Goal: Information Seeking & Learning: Check status

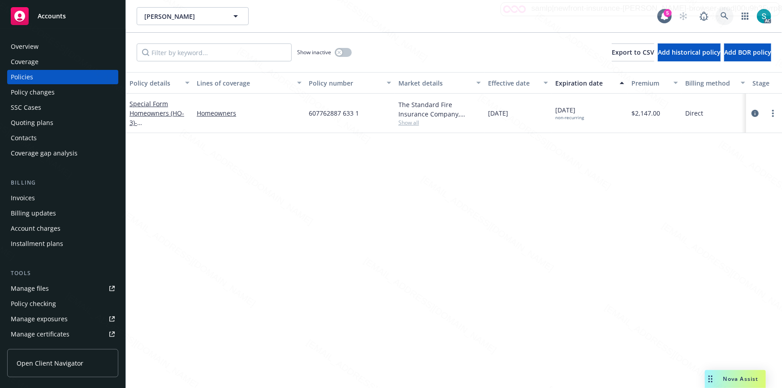
click at [722, 12] on icon at bounding box center [725, 16] width 8 height 8
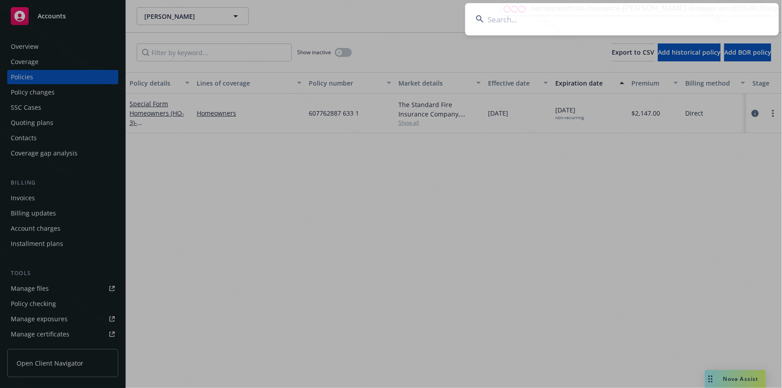
click at [659, 17] on input at bounding box center [622, 19] width 314 height 32
paste input "[PERSON_NAME] [PERSON_NAME] and [PERSON_NAME]"
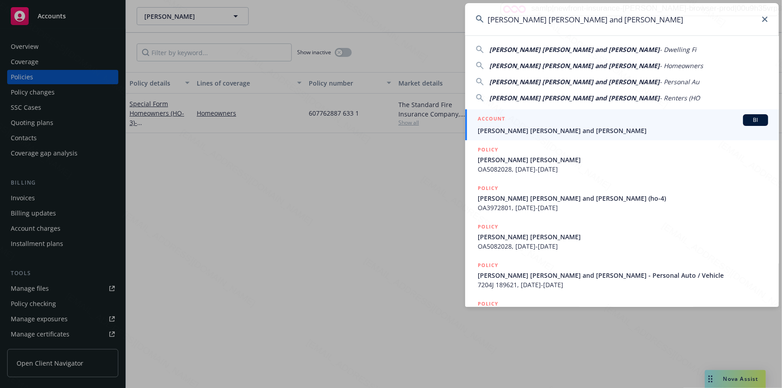
type input "[PERSON_NAME] [PERSON_NAME] and [PERSON_NAME]"
click at [525, 126] on span "[PERSON_NAME] [PERSON_NAME] and [PERSON_NAME]" at bounding box center [623, 130] width 290 height 9
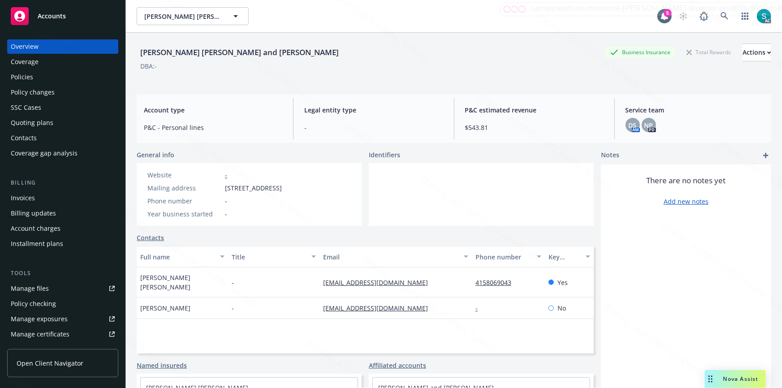
click at [40, 75] on div "Policies" at bounding box center [63, 77] width 104 height 14
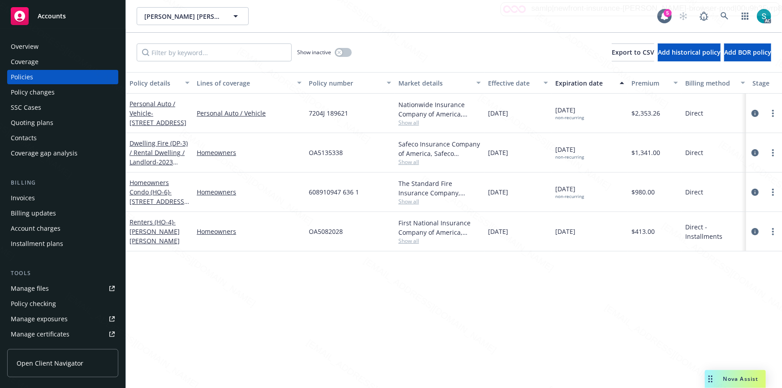
click at [333, 112] on span "7204J 189621" at bounding box center [328, 112] width 39 height 9
copy span "7204J 189621"
click at [316, 112] on span "7204J 189621" at bounding box center [328, 112] width 39 height 9
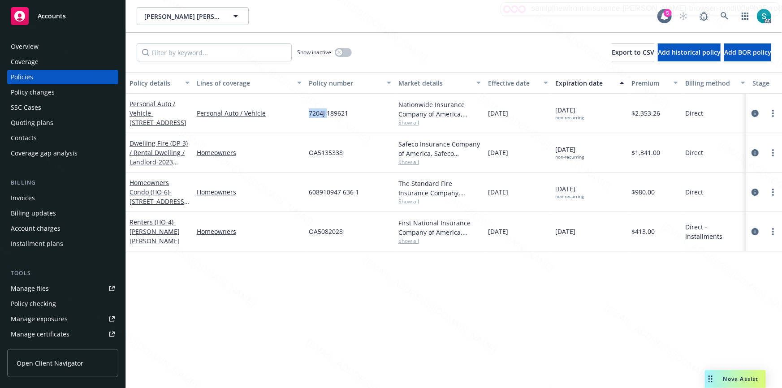
click at [316, 112] on span "7204J 189621" at bounding box center [328, 112] width 39 height 9
copy span "7204J 189621"
click at [381, 28] on div "[PERSON_NAME] [PERSON_NAME] and [PERSON_NAME] [PERSON_NAME] [PERSON_NAME] and […" at bounding box center [454, 16] width 656 height 32
click at [152, 113] on span "- [STREET_ADDRESS]" at bounding box center [158, 118] width 57 height 18
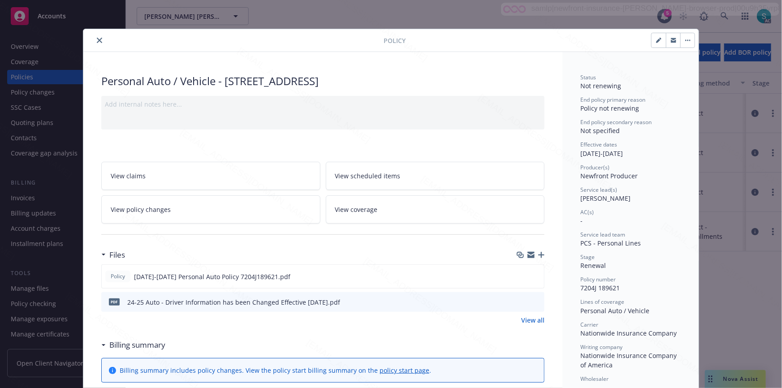
click at [608, 198] on span "[PERSON_NAME]" at bounding box center [605, 198] width 50 height 9
copy span "[PERSON_NAME]"
click at [97, 38] on icon "close" at bounding box center [99, 40] width 5 height 5
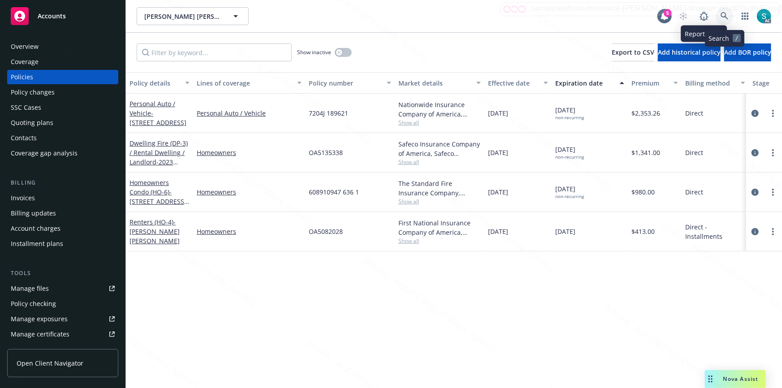
click at [721, 17] on icon at bounding box center [725, 16] width 8 height 8
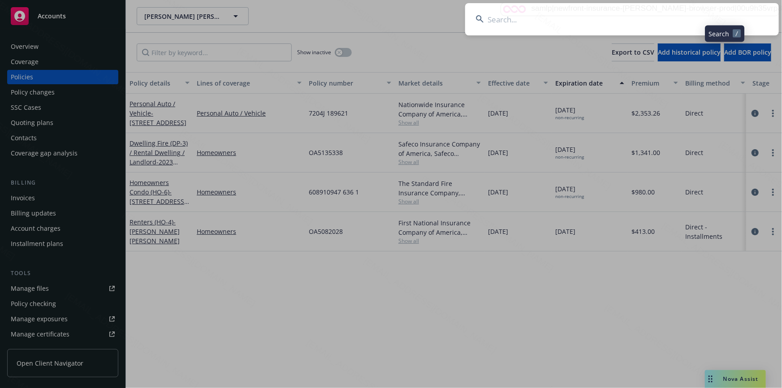
click at [618, 16] on input at bounding box center [622, 19] width 314 height 32
type input "[PERSON_NAME]"
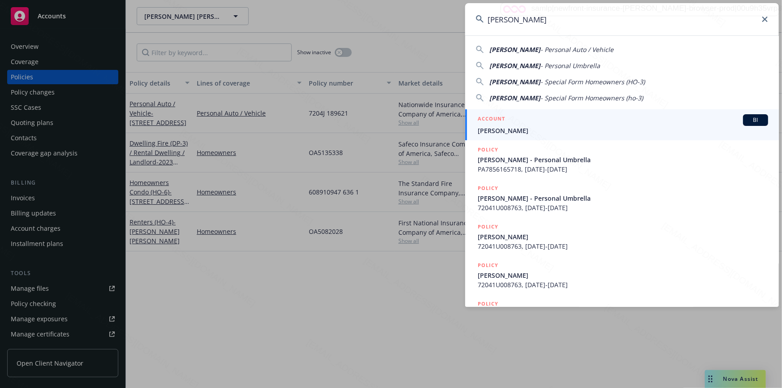
click at [539, 125] on div "ACCOUNT BI" at bounding box center [623, 120] width 290 height 12
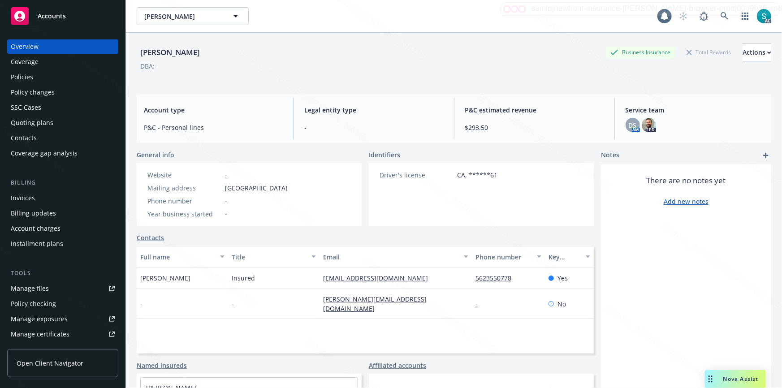
click at [37, 76] on div "Policies" at bounding box center [63, 77] width 104 height 14
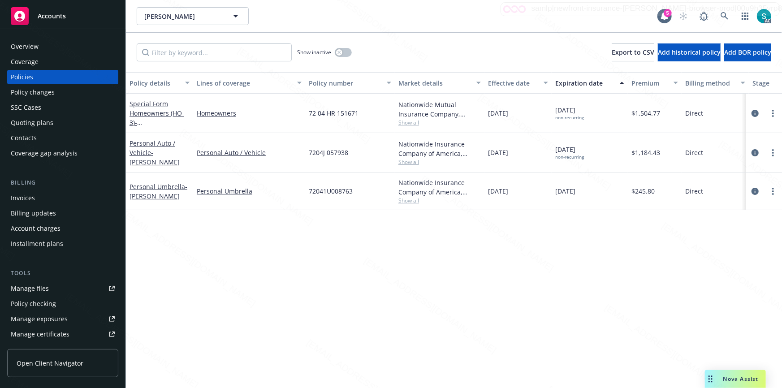
click at [430, 30] on div "[PERSON_NAME] M [PERSON_NAME] M 5 AC" at bounding box center [454, 16] width 656 height 32
click at [335, 124] on div "72 04 HR 151671" at bounding box center [350, 113] width 90 height 39
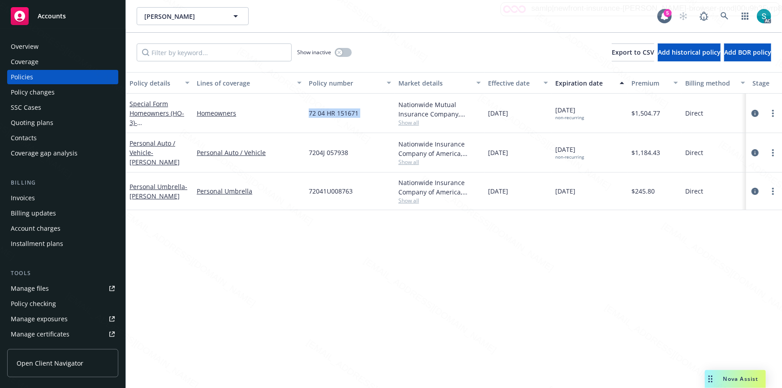
copy span "72 04 HR 151671"
click at [330, 116] on span "72 04 HR 151671" at bounding box center [334, 112] width 50 height 9
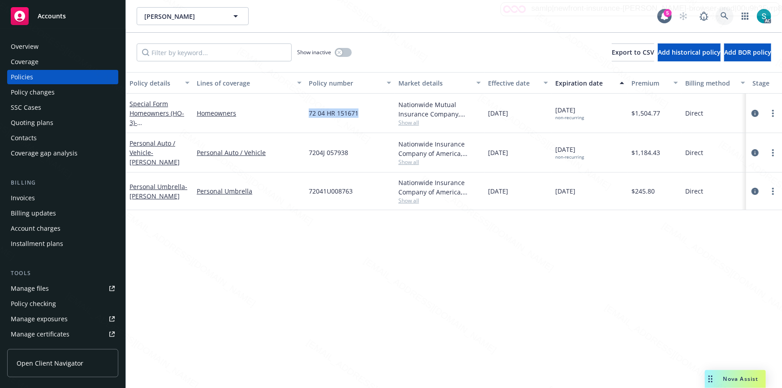
click at [726, 16] on icon at bounding box center [725, 16] width 8 height 8
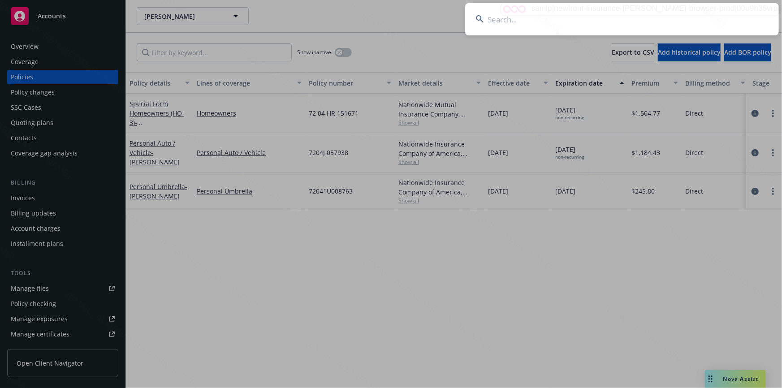
click at [636, 17] on input at bounding box center [622, 19] width 314 height 32
type input "[PERSON_NAME] and [PERSON_NAME]"
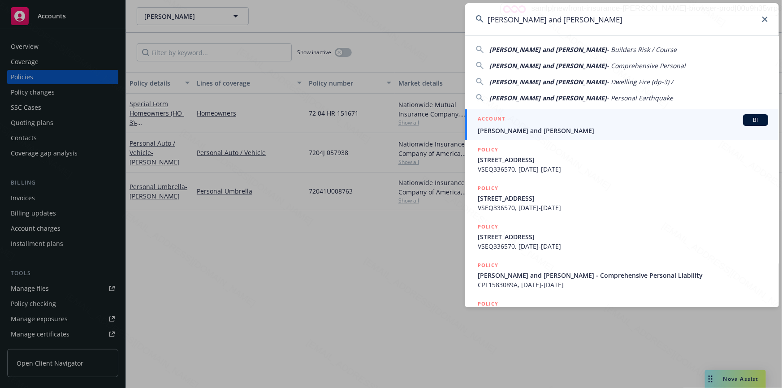
click at [531, 124] on div "ACCOUNT BI" at bounding box center [623, 120] width 290 height 12
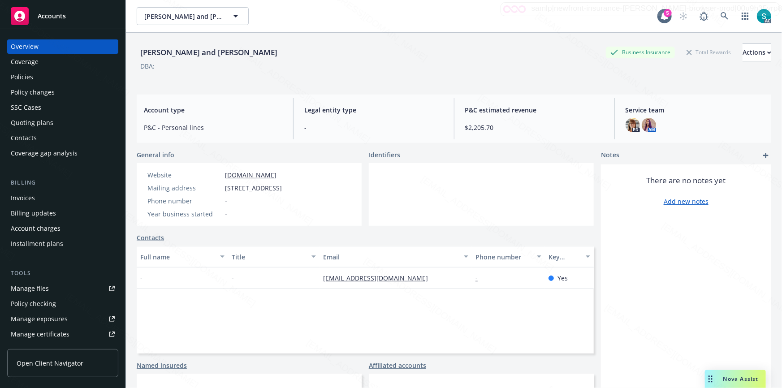
click at [24, 71] on div "Policies" at bounding box center [22, 77] width 22 height 14
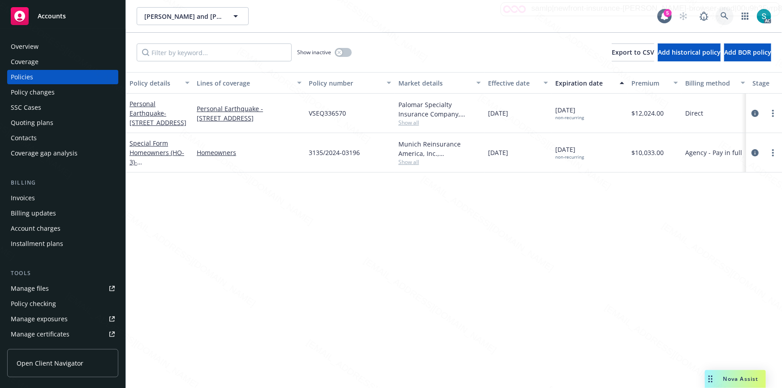
click at [722, 15] on icon at bounding box center [725, 16] width 8 height 8
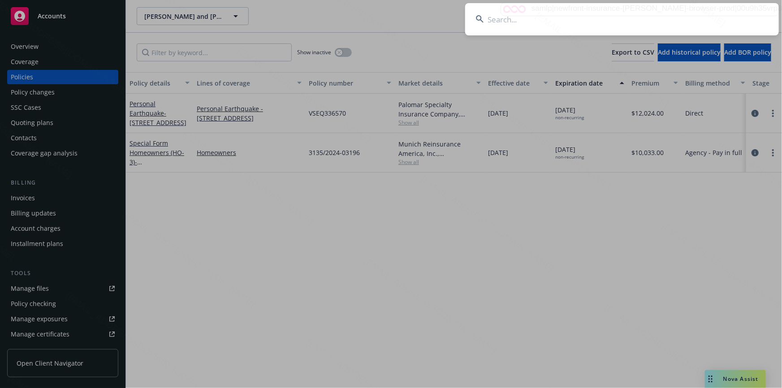
click at [635, 17] on input at bounding box center [622, 19] width 314 height 32
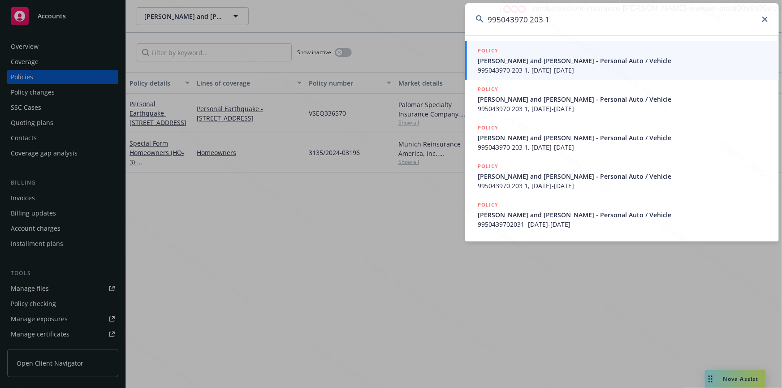
type input "995043970 203 1"
click at [502, 64] on span "[PERSON_NAME] and [PERSON_NAME] - Personal Auto / Vehicle" at bounding box center [623, 60] width 290 height 9
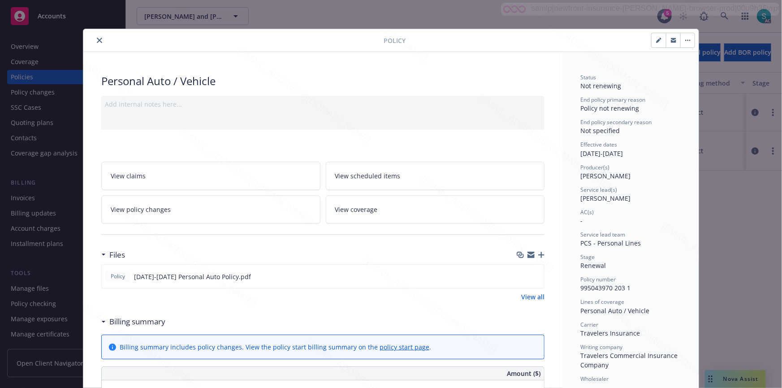
click at [97, 41] on icon "close" at bounding box center [99, 40] width 5 height 5
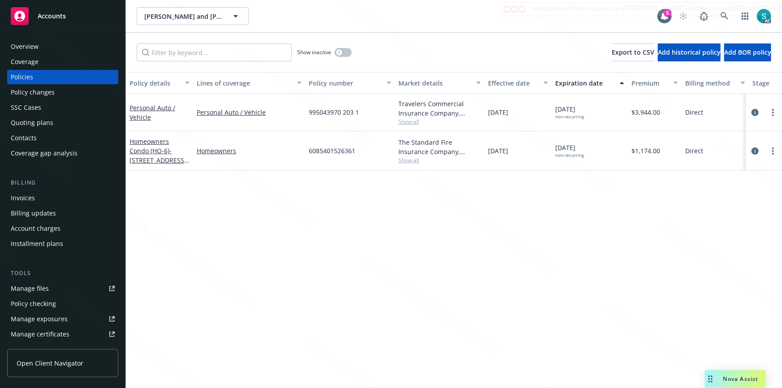
click at [34, 45] on div "Overview" at bounding box center [25, 46] width 28 height 14
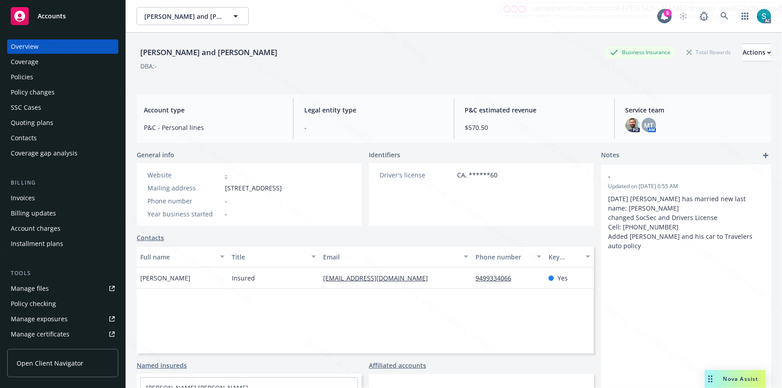
click at [30, 79] on div "Policies" at bounding box center [22, 77] width 22 height 14
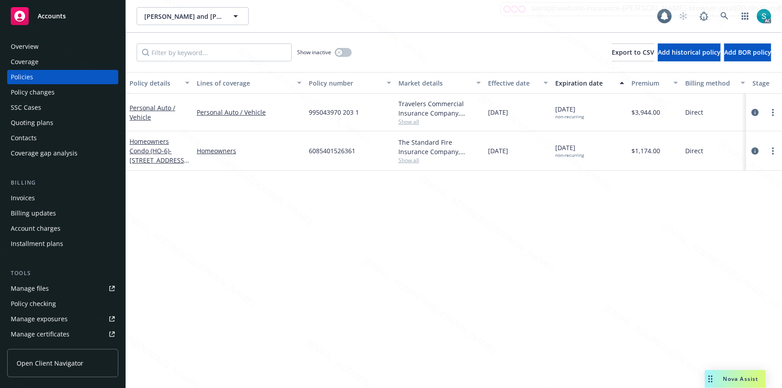
click at [30, 79] on div "Policies" at bounding box center [22, 77] width 22 height 14
click at [33, 44] on div "Overview" at bounding box center [25, 46] width 28 height 14
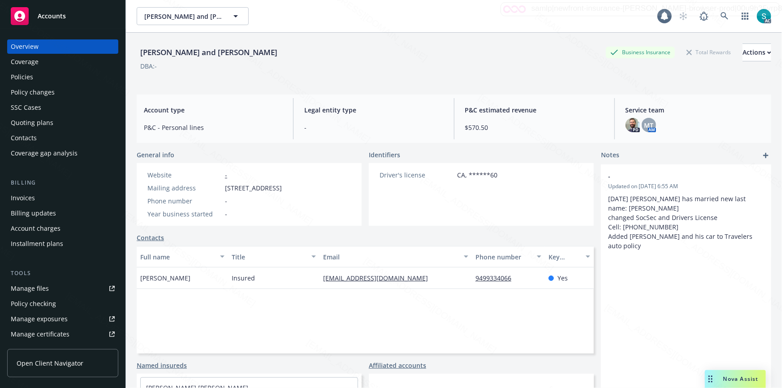
click at [32, 78] on div "Policies" at bounding box center [22, 77] width 22 height 14
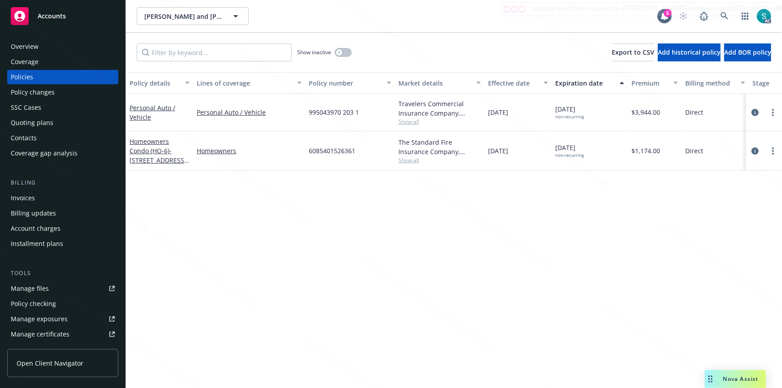
click at [40, 43] on div "Overview" at bounding box center [63, 46] width 104 height 14
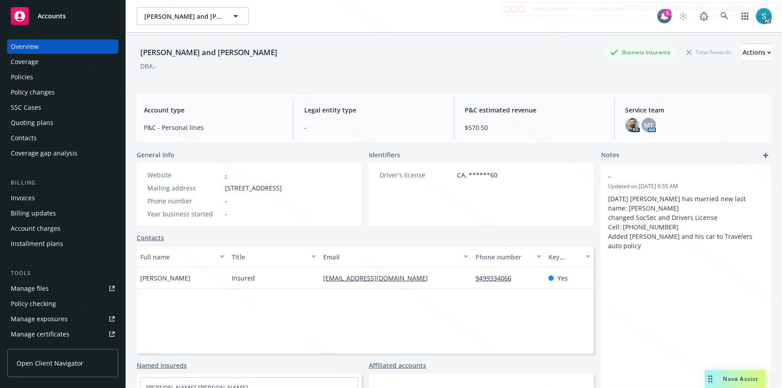
click at [758, 22] on img at bounding box center [764, 16] width 14 height 14
click at [716, 13] on link at bounding box center [725, 16] width 18 height 18
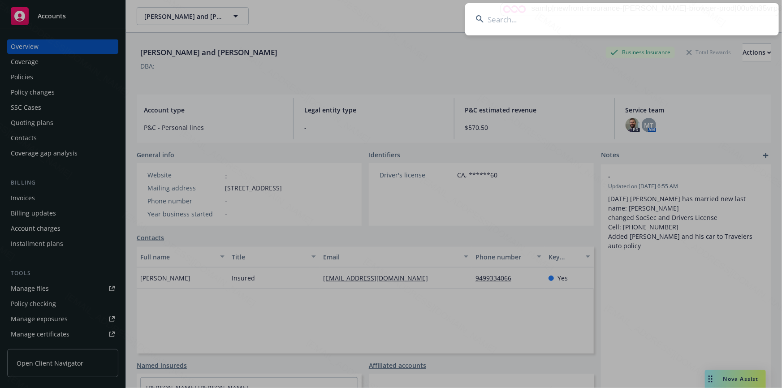
click at [650, 13] on input at bounding box center [622, 19] width 314 height 32
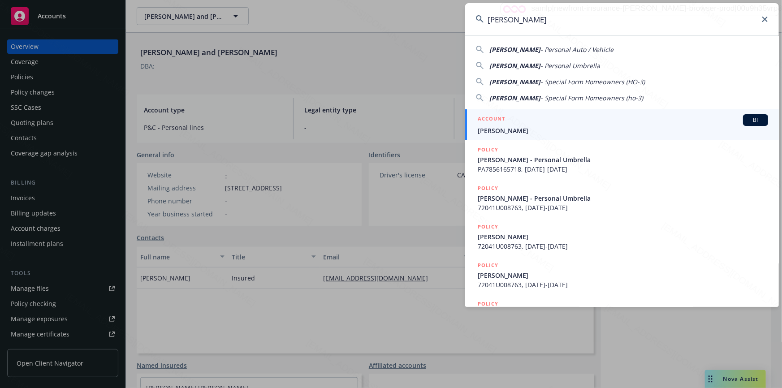
type input "[PERSON_NAME]"
click at [519, 125] on div "ACCOUNT BI" at bounding box center [623, 120] width 290 height 12
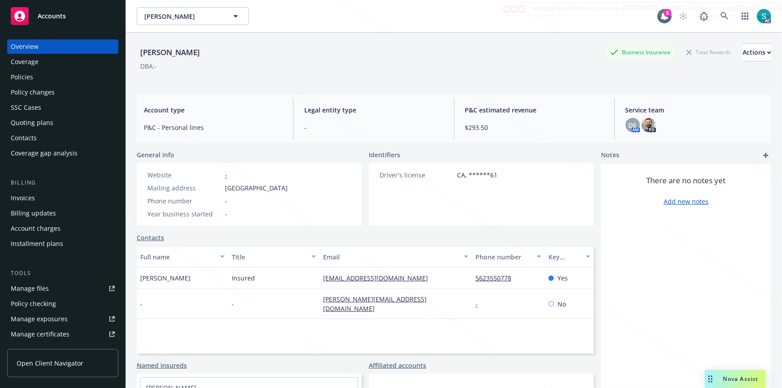
click at [28, 76] on div "Policies" at bounding box center [22, 77] width 22 height 14
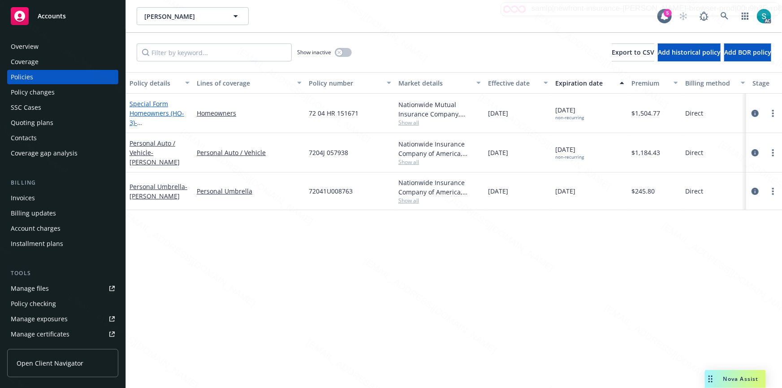
click at [142, 112] on link "Special Form Homeowners (HO-3) - [STREET_ADDRESS]" at bounding box center [158, 117] width 57 height 37
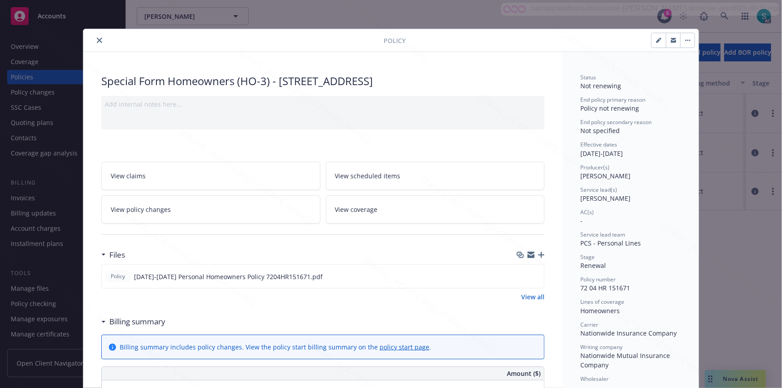
click at [592, 198] on span "[PERSON_NAME]" at bounding box center [605, 198] width 50 height 9
copy span "[PERSON_NAME]"
click at [97, 40] on icon "close" at bounding box center [99, 40] width 5 height 5
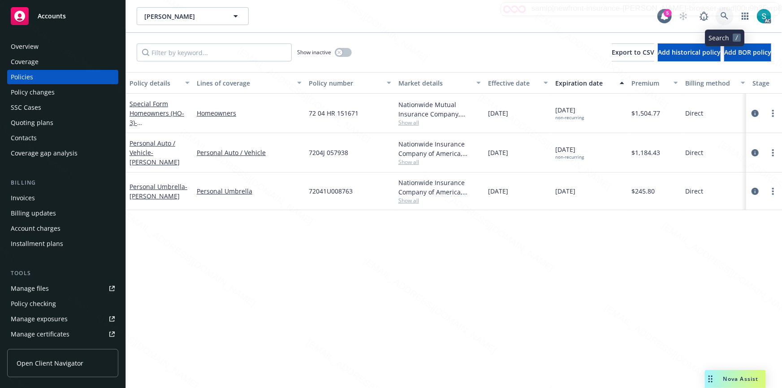
click at [725, 17] on icon at bounding box center [725, 16] width 8 height 8
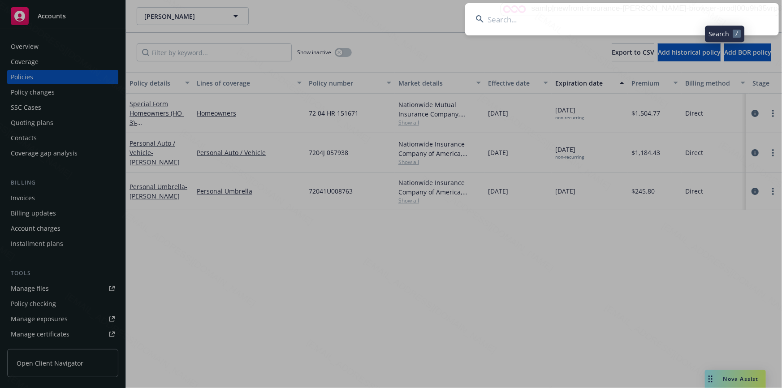
click at [551, 14] on input at bounding box center [622, 19] width 314 height 32
type input "Sangwany Kreng"
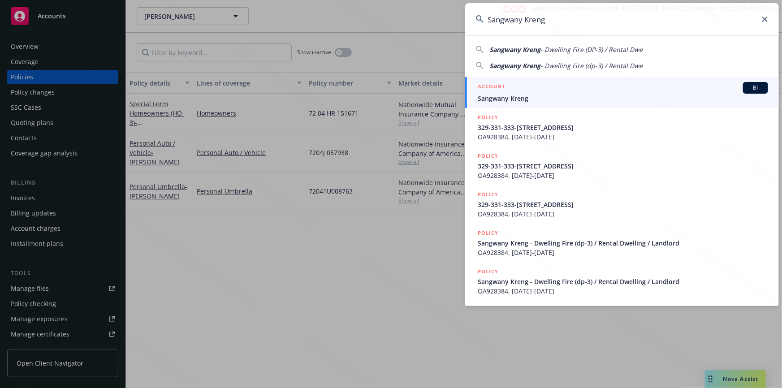
click at [516, 97] on span "Sangwany Kreng" at bounding box center [623, 98] width 290 height 9
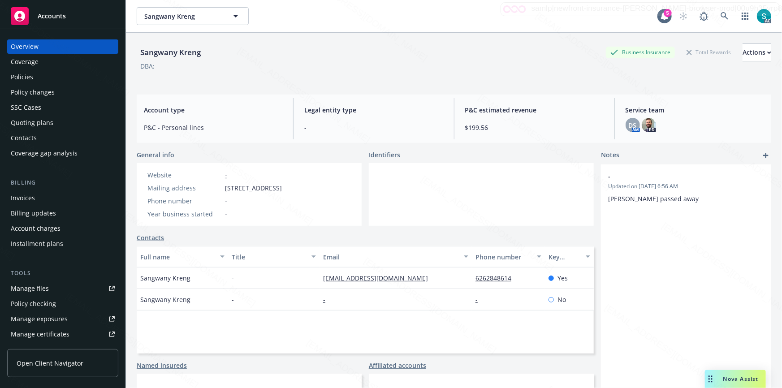
click at [234, 193] on span "[STREET_ADDRESS]" at bounding box center [253, 187] width 57 height 9
copy span "91754"
click at [722, 16] on icon at bounding box center [725, 16] width 8 height 8
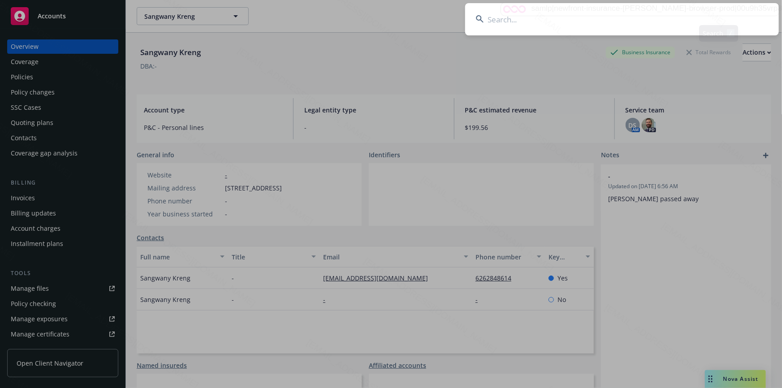
click at [718, 15] on input at bounding box center [622, 19] width 314 height 32
click at [619, 13] on input at bounding box center [622, 19] width 314 height 32
type input "[PERSON_NAME]"
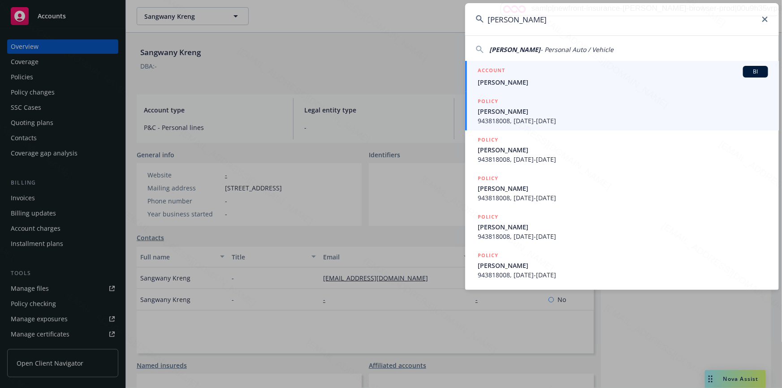
click at [515, 76] on div "ACCOUNT BI" at bounding box center [623, 72] width 290 height 12
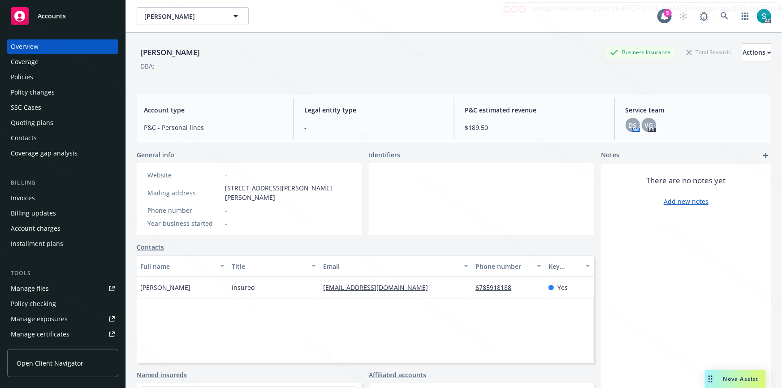
click at [314, 188] on span "[STREET_ADDRESS][PERSON_NAME][PERSON_NAME]" at bounding box center [288, 192] width 126 height 19
copy span "94510"
click at [309, 192] on span "[STREET_ADDRESS][PERSON_NAME][PERSON_NAME]" at bounding box center [288, 192] width 126 height 19
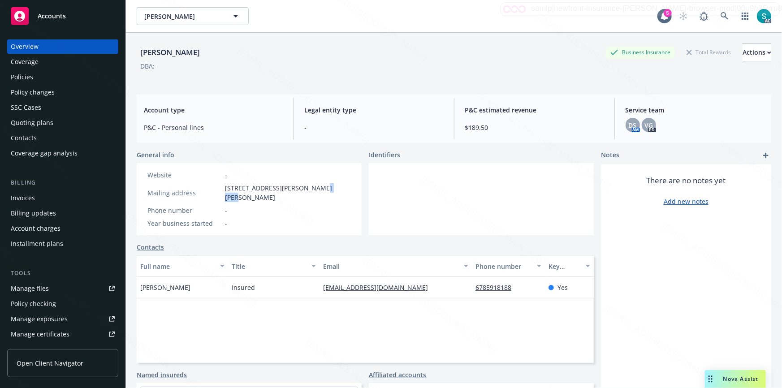
copy span "94510"
click at [721, 18] on icon at bounding box center [725, 16] width 8 height 8
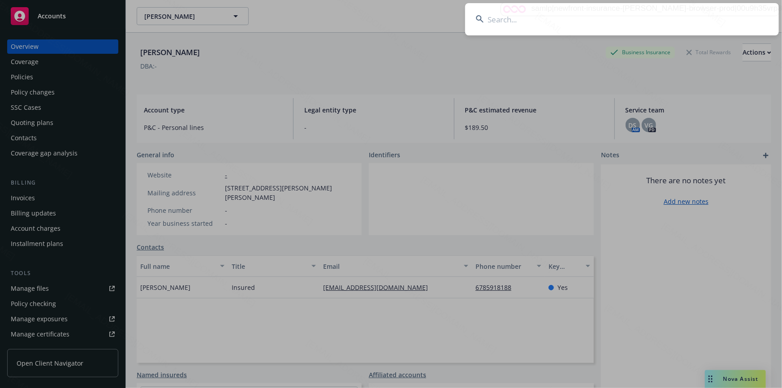
click at [614, 22] on input at bounding box center [622, 19] width 314 height 32
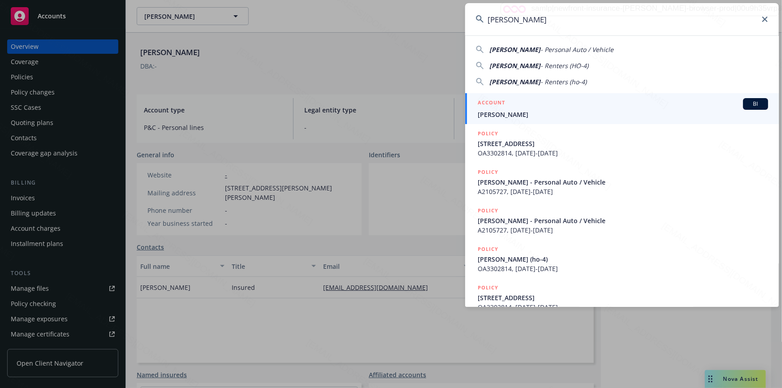
type input "[PERSON_NAME]"
click at [511, 112] on span "[PERSON_NAME]" at bounding box center [623, 114] width 290 height 9
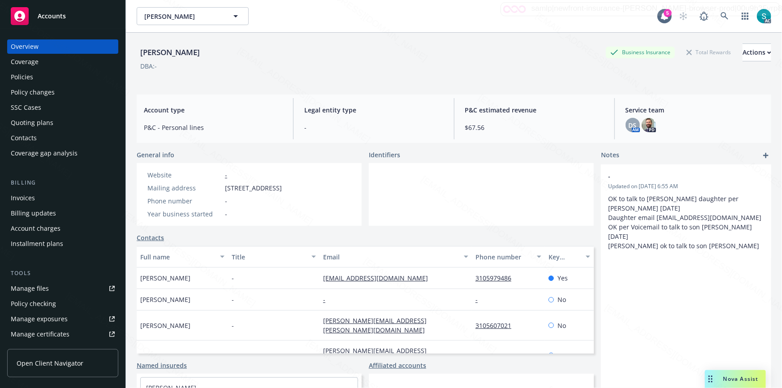
click at [267, 193] on span "[STREET_ADDRESS]" at bounding box center [253, 187] width 57 height 9
copy span "90025"
click at [269, 193] on span "[STREET_ADDRESS]" at bounding box center [253, 187] width 57 height 9
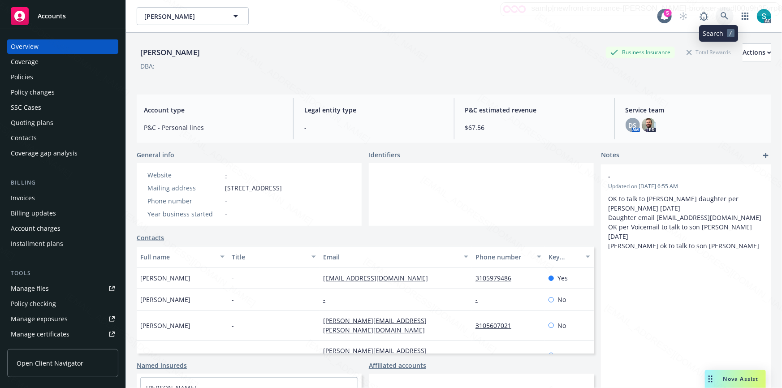
click at [721, 16] on icon at bounding box center [725, 16] width 8 height 8
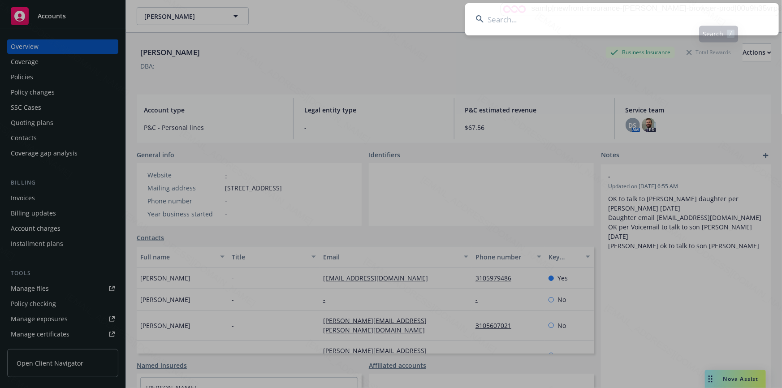
click at [605, 23] on input at bounding box center [622, 19] width 314 height 32
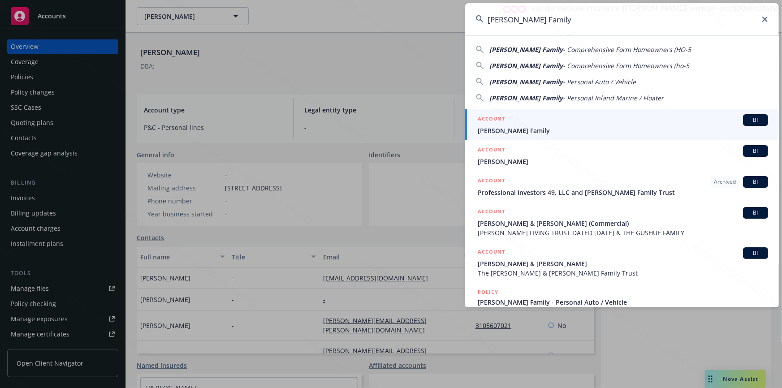
type input "Davis Family"
click at [525, 129] on span "Davis Family" at bounding box center [623, 130] width 290 height 9
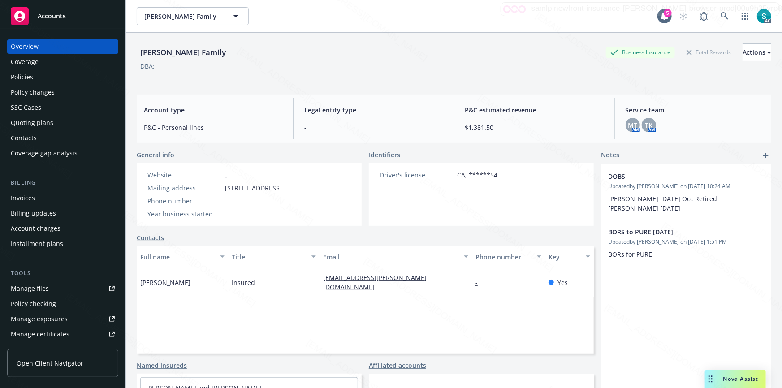
click at [44, 77] on div "Policies" at bounding box center [63, 77] width 104 height 14
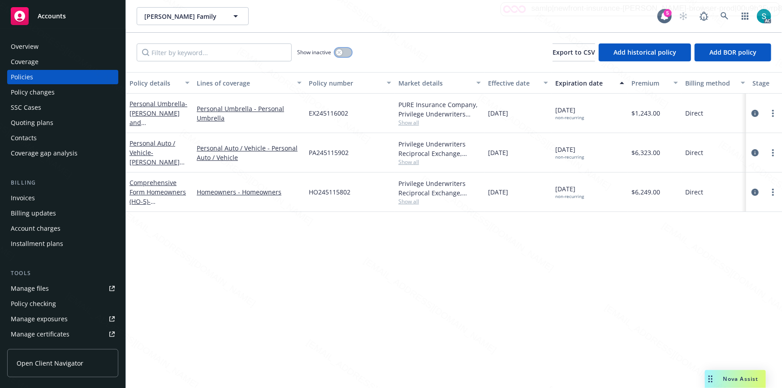
click at [339, 54] on div "button" at bounding box center [339, 52] width 6 height 6
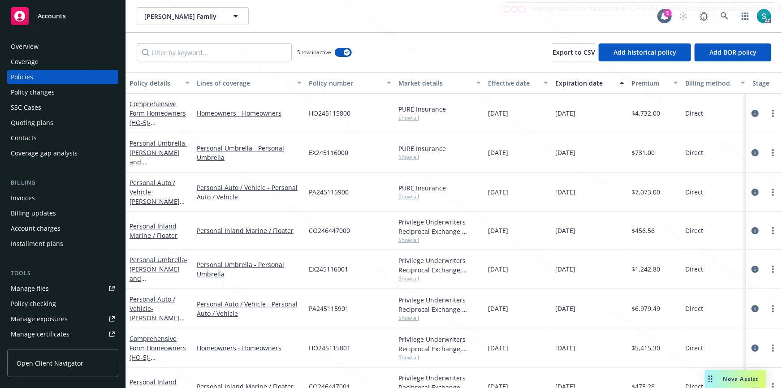
click at [571, 83] on div "Expiration date" at bounding box center [584, 82] width 59 height 9
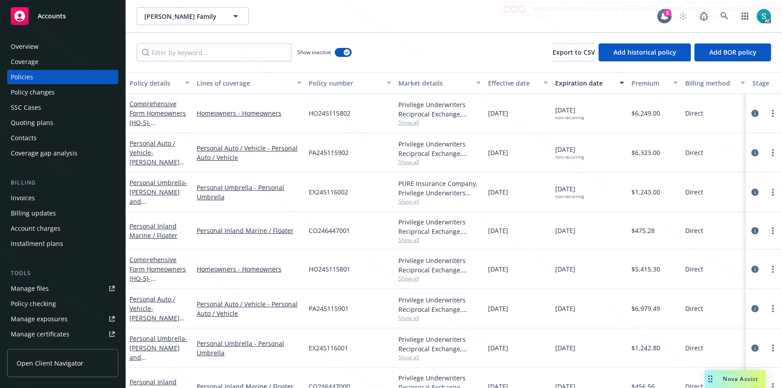
click at [571, 83] on div "Expiration date" at bounding box center [584, 82] width 59 height 9
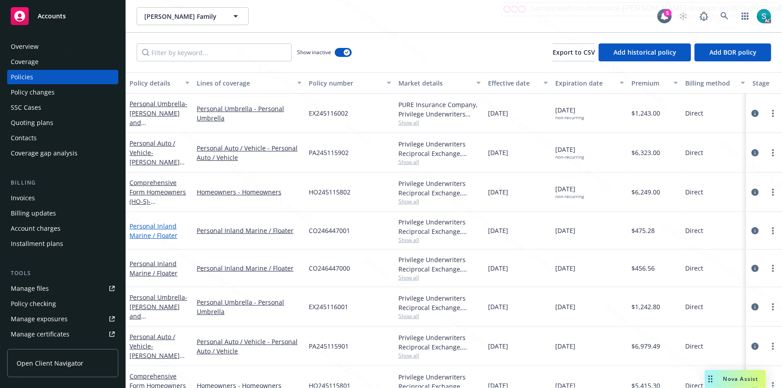
click at [145, 238] on link "Personal Inland Marine / Floater" at bounding box center [154, 231] width 48 height 18
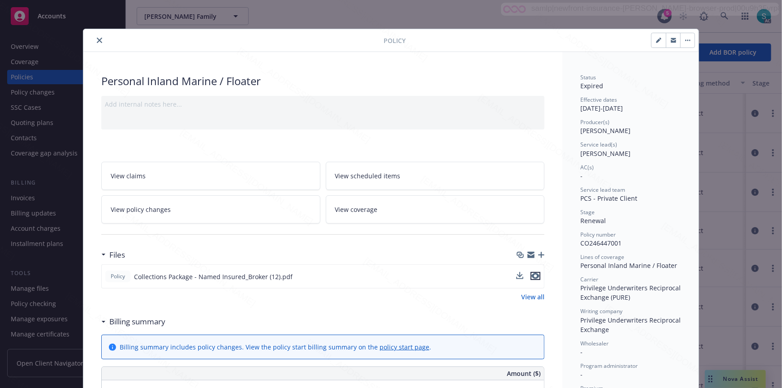
click at [532, 274] on icon "preview file" at bounding box center [536, 276] width 8 height 6
click at [593, 239] on span "CO246447001" at bounding box center [600, 243] width 41 height 9
click at [595, 242] on span "CO246447001" at bounding box center [600, 243] width 41 height 9
copy span "CO246447001"
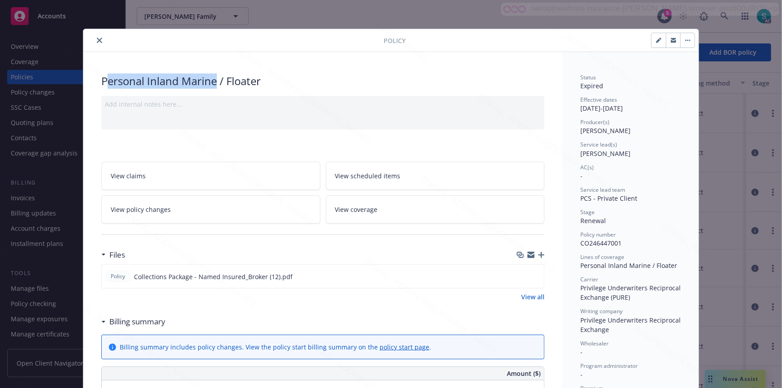
drag, startPoint x: 215, startPoint y: 81, endPoint x: 103, endPoint y: 81, distance: 112.0
click at [103, 81] on div "Personal Inland Marine / Floater" at bounding box center [322, 80] width 443 height 15
click at [94, 39] on button "close" at bounding box center [99, 40] width 11 height 11
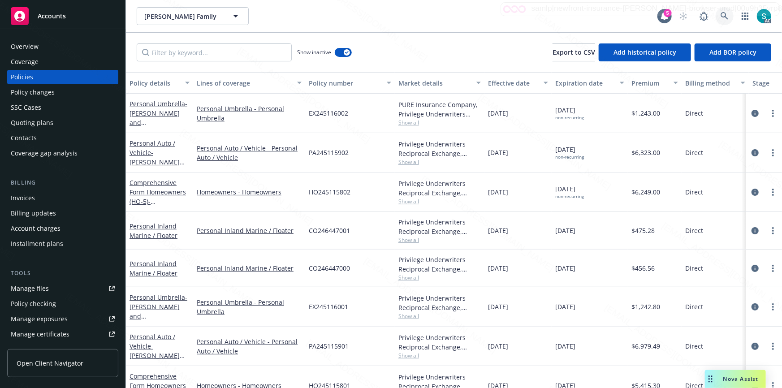
click at [725, 15] on icon at bounding box center [725, 16] width 8 height 8
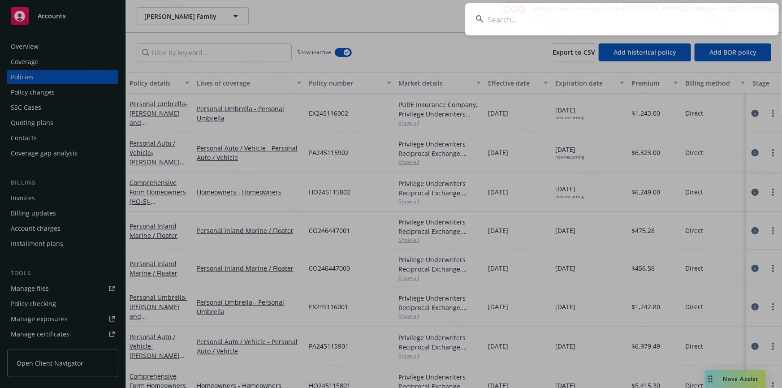
click at [725, 15] on input at bounding box center [622, 19] width 314 height 32
click at [559, 14] on input at bounding box center [622, 19] width 314 height 32
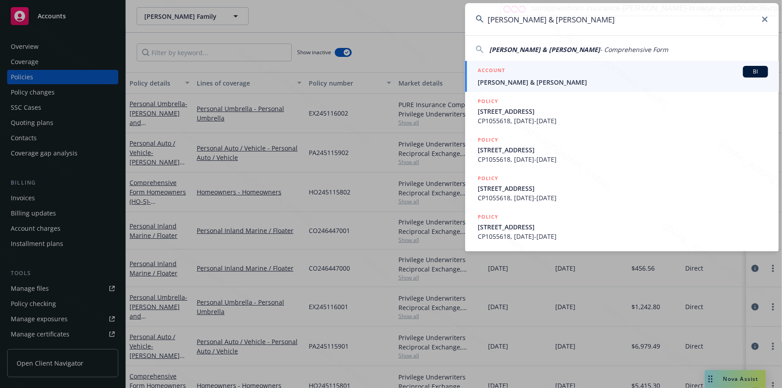
type input "Narendra & Sridevi Pathipati"
click at [515, 77] on div "ACCOUNT BI" at bounding box center [623, 72] width 290 height 12
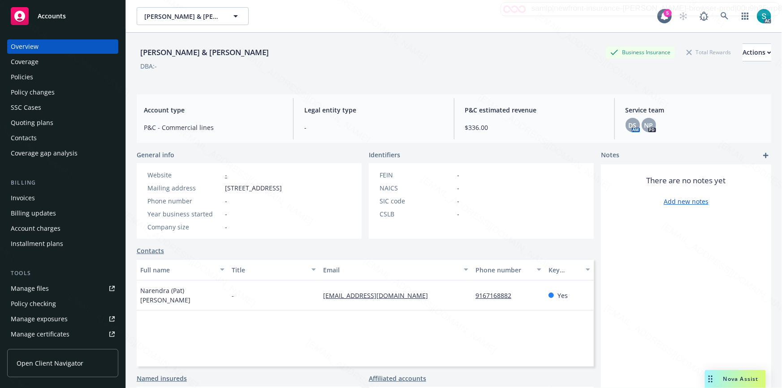
click at [39, 78] on div "Policies" at bounding box center [63, 77] width 104 height 14
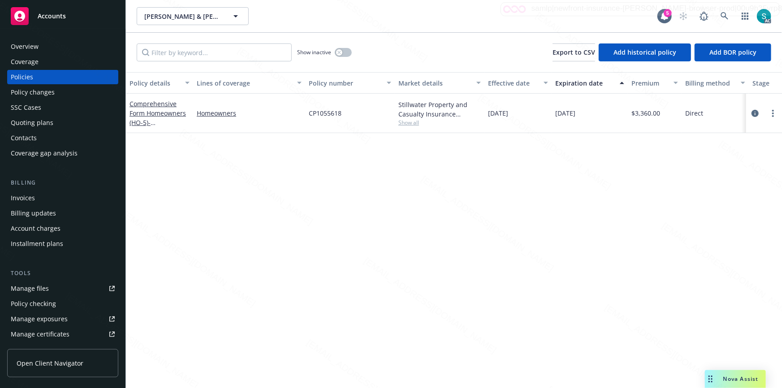
click at [23, 46] on div "Overview" at bounding box center [25, 46] width 28 height 14
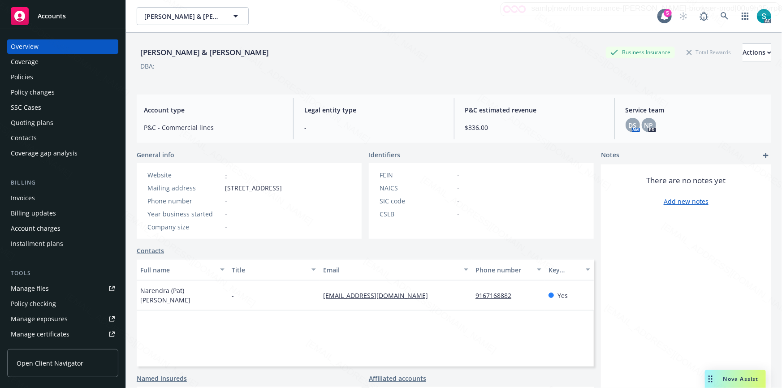
click at [224, 49] on div "Narendra & Sridevi Pathipati" at bounding box center [205, 53] width 136 height 12
copy div "Pathipati"
click at [46, 75] on div "Policies" at bounding box center [63, 77] width 104 height 14
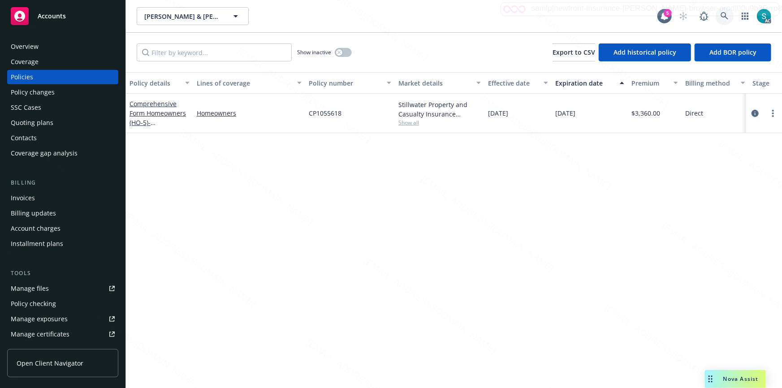
click at [722, 14] on icon at bounding box center [725, 16] width 8 height 8
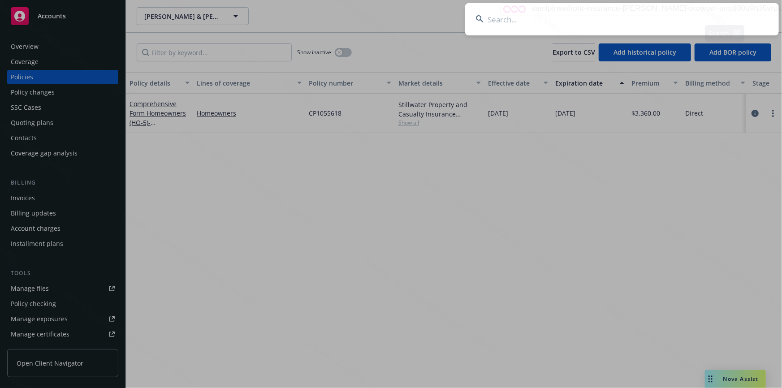
click at [610, 7] on input at bounding box center [622, 19] width 314 height 32
type input "Kielsmeier, Barry & Wendy D"
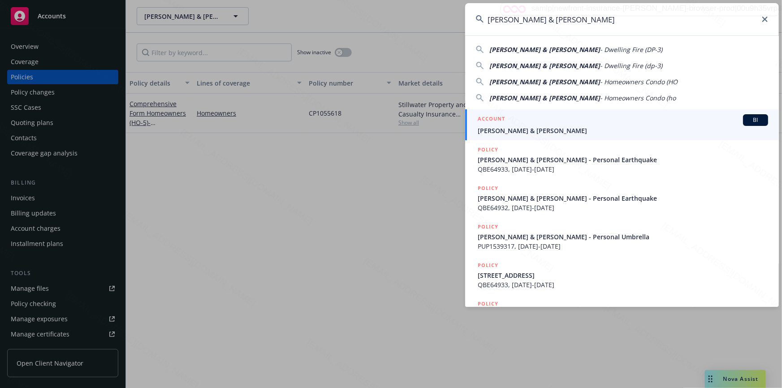
click at [512, 126] on span "Kielsmeier, Barry & Wendy D" at bounding box center [623, 130] width 290 height 9
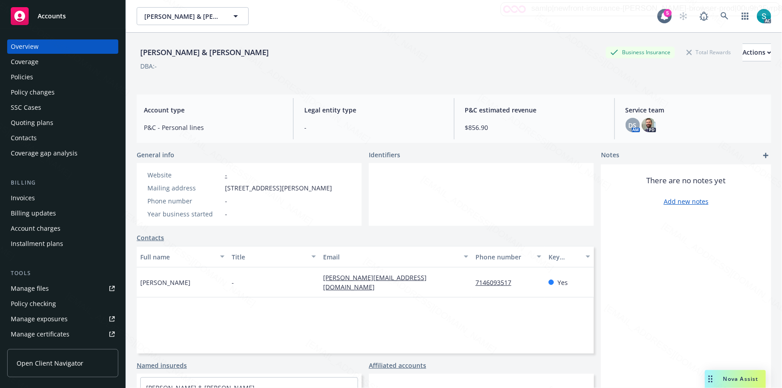
click at [36, 73] on div "Policies" at bounding box center [63, 77] width 104 height 14
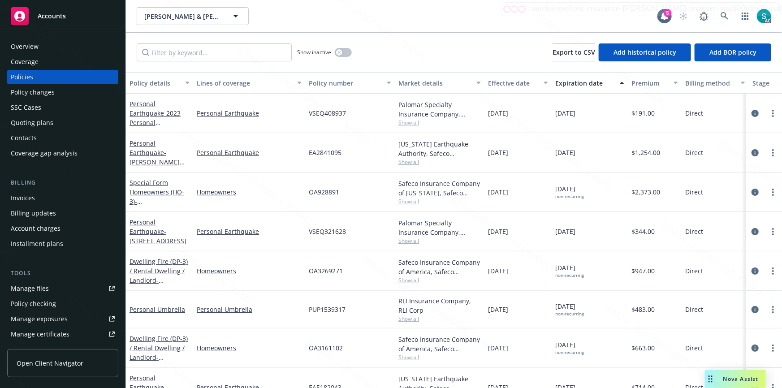
click at [562, 81] on div "Expiration date" at bounding box center [584, 82] width 59 height 9
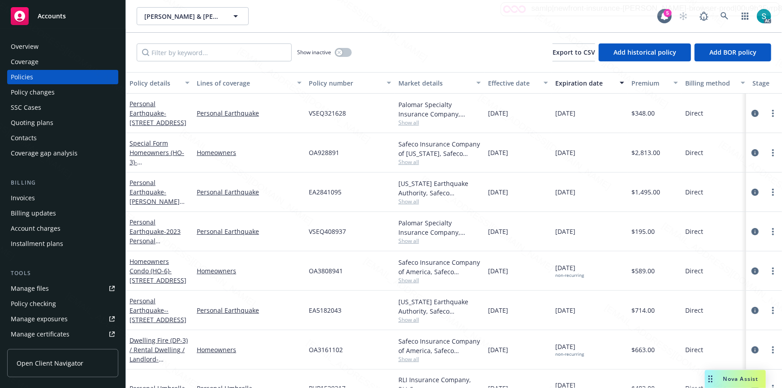
click at [562, 81] on div "Expiration date" at bounding box center [584, 82] width 59 height 9
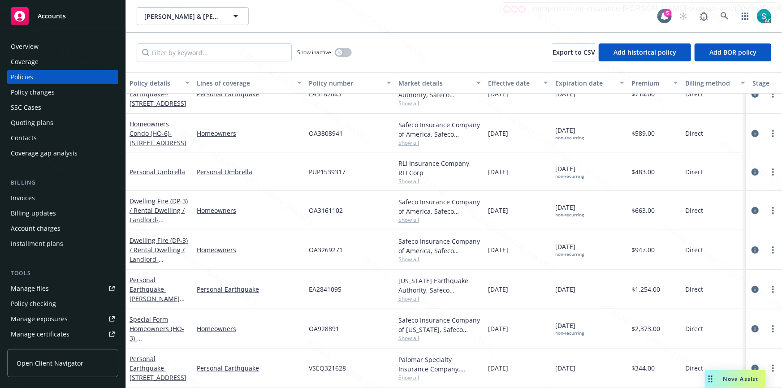
scroll to position [208, 0]
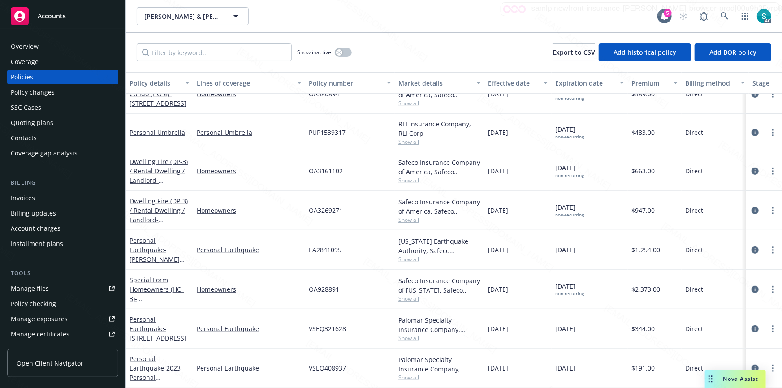
click at [28, 42] on div "Overview" at bounding box center [25, 46] width 28 height 14
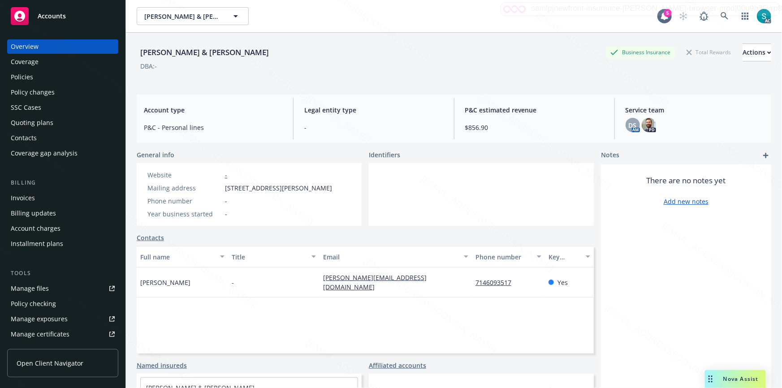
click at [30, 75] on div "Policies" at bounding box center [22, 77] width 22 height 14
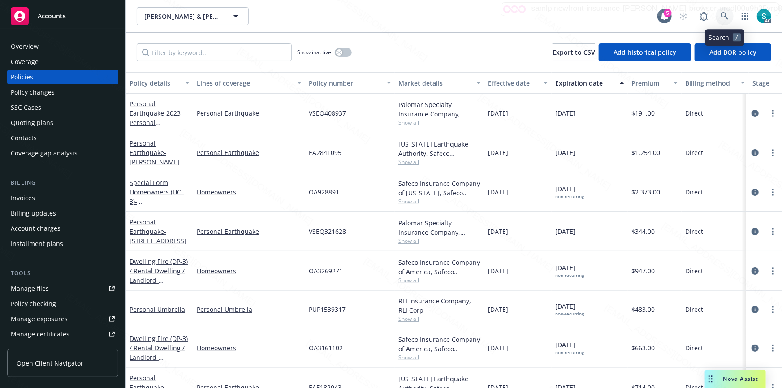
click at [722, 17] on icon at bounding box center [725, 16] width 8 height 8
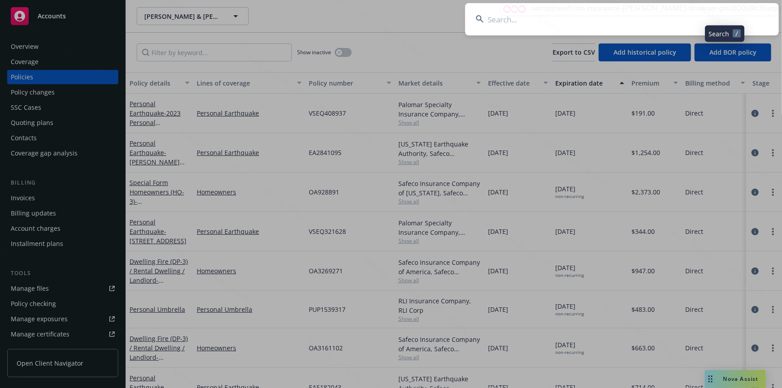
click at [613, 14] on input at bounding box center [622, 19] width 314 height 32
type input "King Family"
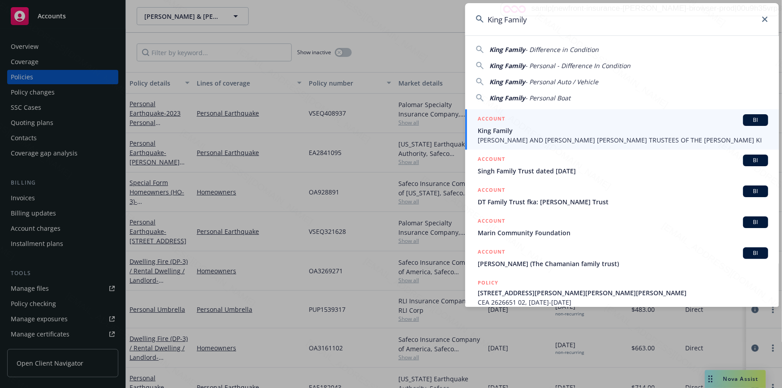
click at [513, 133] on span "King Family" at bounding box center [623, 130] width 290 height 9
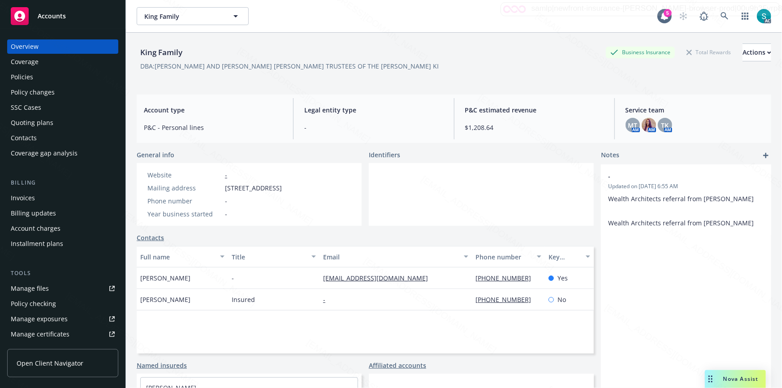
click at [37, 73] on div "Policies" at bounding box center [63, 77] width 104 height 14
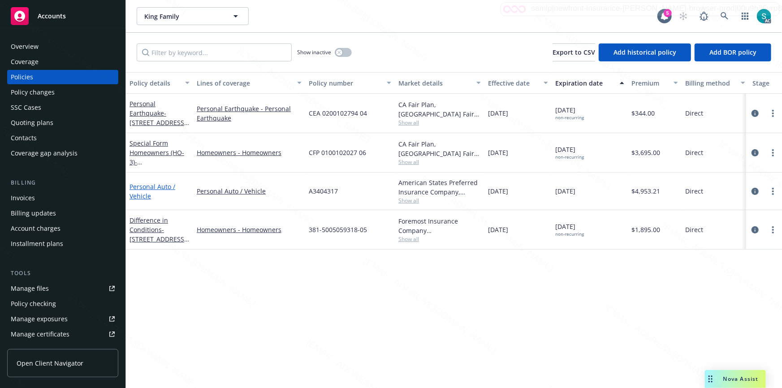
click at [147, 186] on link "Personal Auto / Vehicle" at bounding box center [153, 191] width 46 height 18
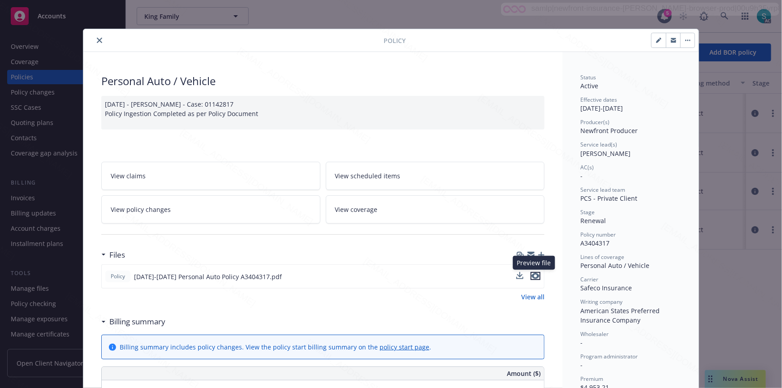
click at [534, 276] on icon "preview file" at bounding box center [536, 276] width 8 height 6
click at [94, 41] on button "close" at bounding box center [99, 40] width 11 height 11
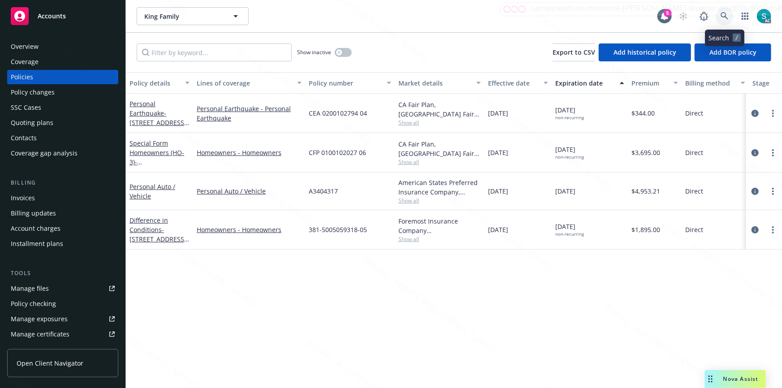
click at [726, 16] on icon at bounding box center [725, 16] width 8 height 8
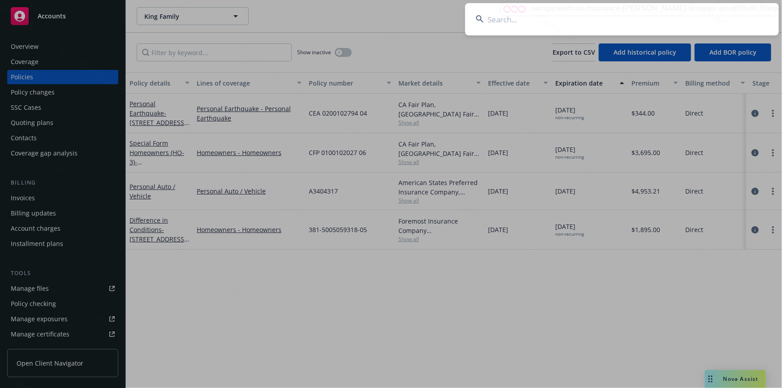
click at [615, 19] on input at bounding box center [622, 19] width 314 height 32
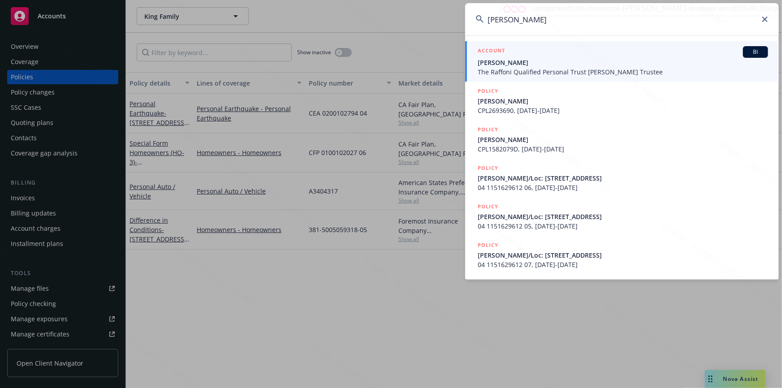
type input "Guyer, Peter"
click at [507, 66] on span "Peter Guyer" at bounding box center [623, 62] width 290 height 9
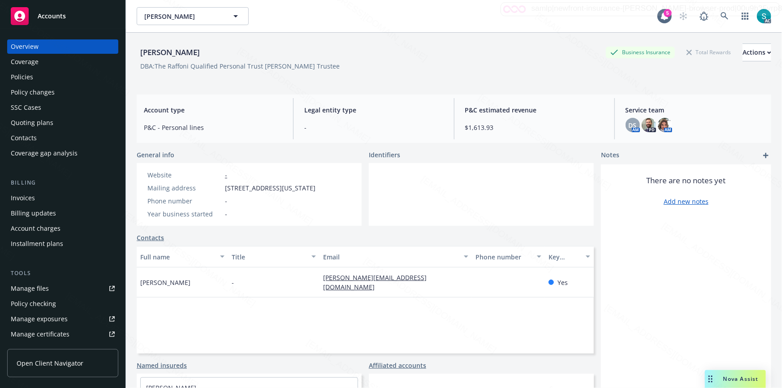
click at [45, 76] on div "Policies" at bounding box center [63, 77] width 104 height 14
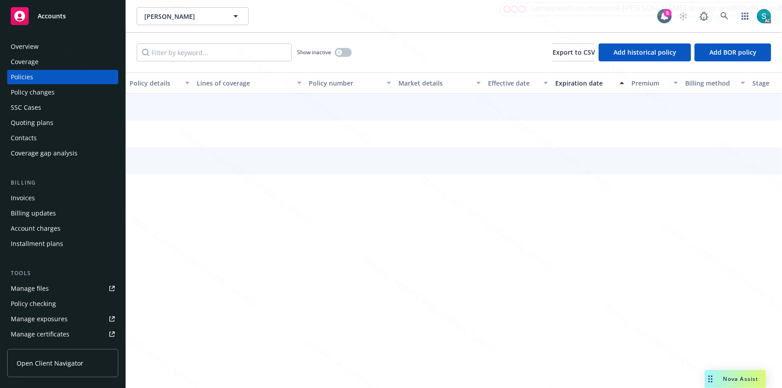
click at [29, 79] on div "Policies" at bounding box center [22, 77] width 22 height 14
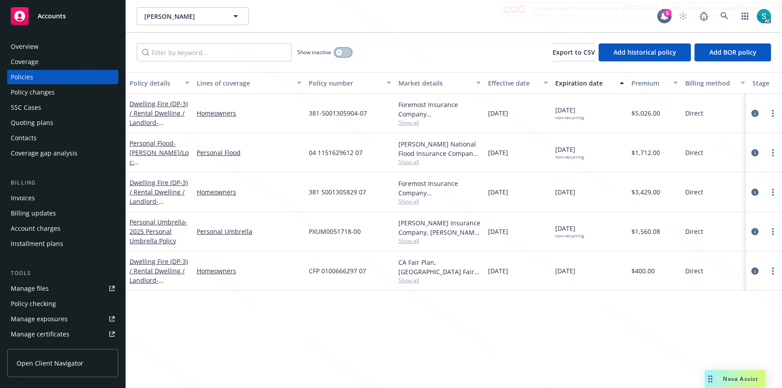
click at [341, 52] on icon "button" at bounding box center [339, 53] width 4 height 4
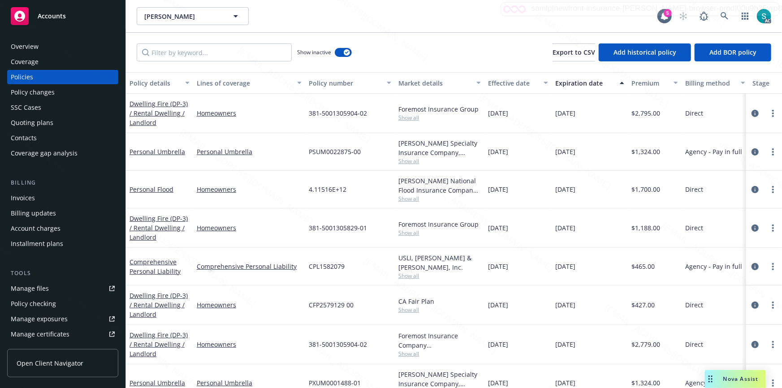
click at [572, 82] on div "Expiration date" at bounding box center [584, 82] width 59 height 9
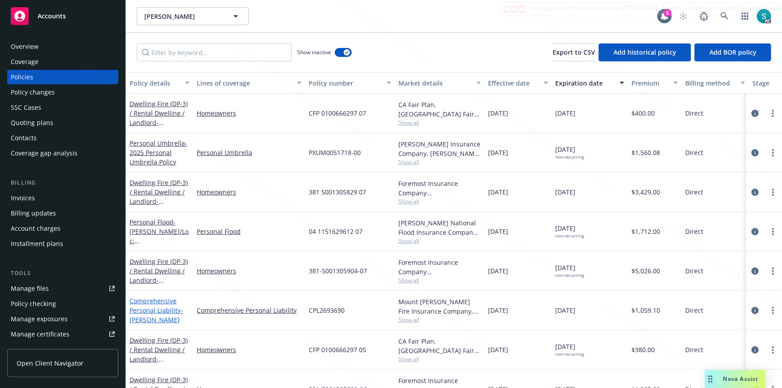
click at [152, 308] on link "Comprehensive Personal Liability - PETER GUYER" at bounding box center [156, 310] width 53 height 27
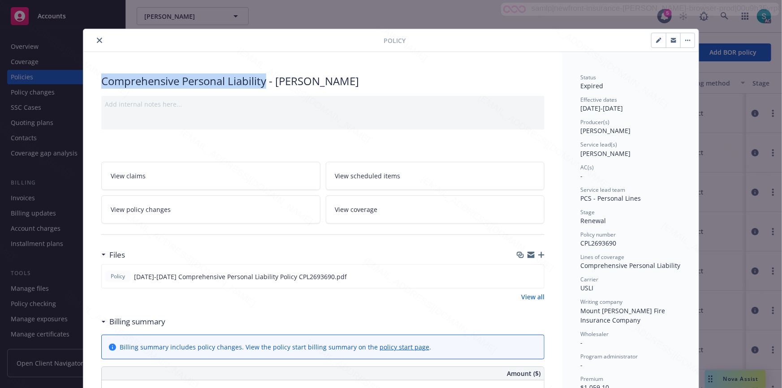
drag, startPoint x: 264, startPoint y: 78, endPoint x: 99, endPoint y: 77, distance: 164.5
click at [101, 78] on div "Comprehensive Personal Liability - PETER GUYER" at bounding box center [322, 80] width 443 height 15
copy div "Comprehensive Personal Liability"
click at [97, 41] on icon "close" at bounding box center [99, 40] width 5 height 5
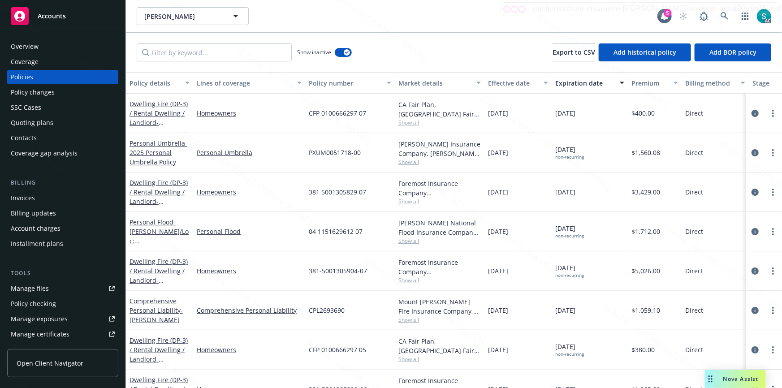
click at [323, 311] on span "CPL2693690" at bounding box center [327, 310] width 36 height 9
copy span "CPL2693690"
click at [726, 16] on icon at bounding box center [725, 16] width 8 height 8
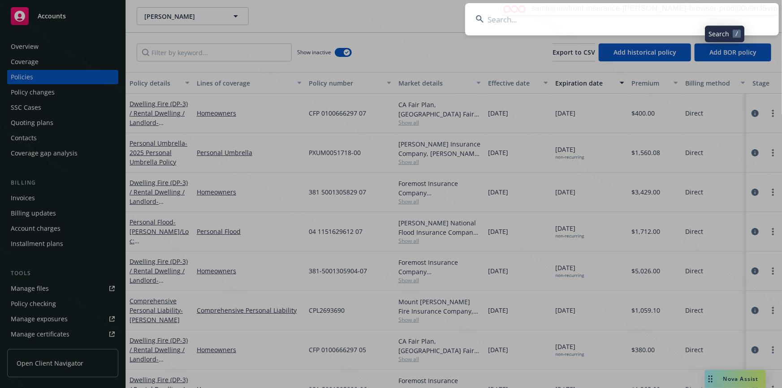
click at [614, 16] on input at bounding box center [622, 19] width 314 height 32
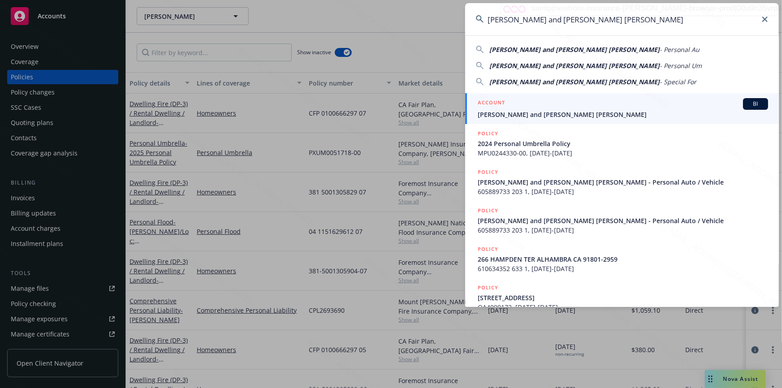
type input "Oscar Garcia JR and Ana Maria Garcia"
click at [544, 110] on span "Oscar Garcia JR and Ana Maria Garcia" at bounding box center [623, 114] width 290 height 9
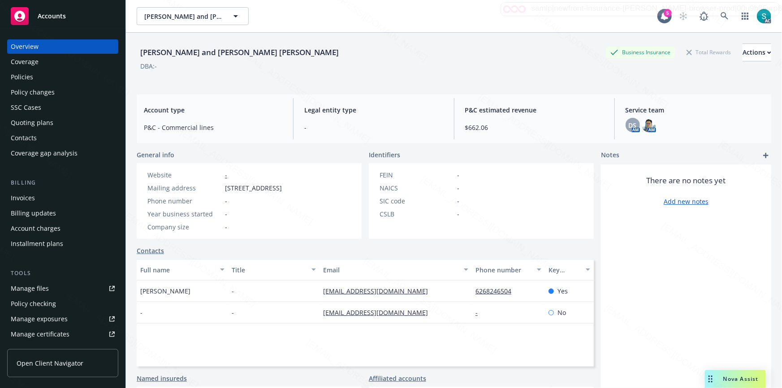
click at [41, 77] on div "Policies" at bounding box center [63, 77] width 104 height 14
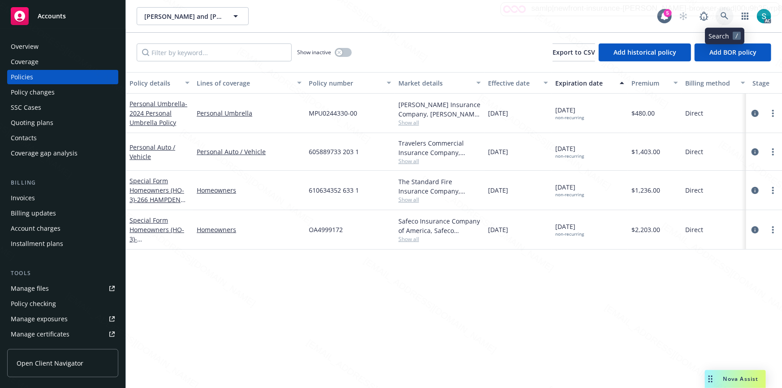
click at [723, 14] on icon at bounding box center [725, 16] width 8 height 8
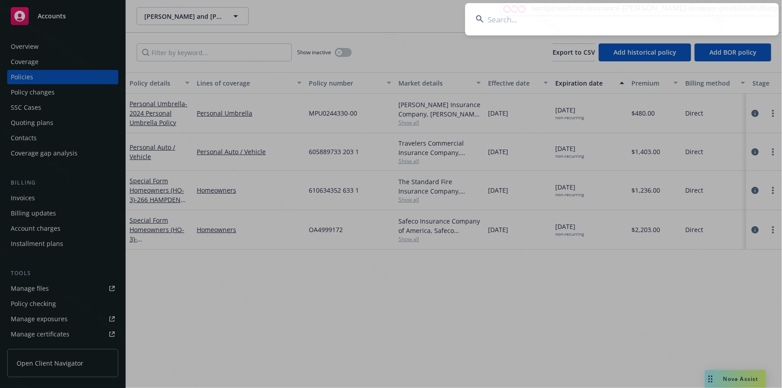
click at [648, 14] on input at bounding box center [622, 19] width 314 height 32
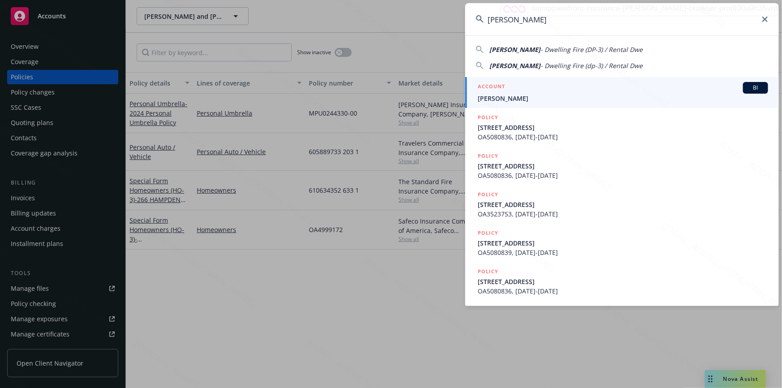
type input "Rogers, Donald"
click at [560, 86] on div "ACCOUNT BI" at bounding box center [623, 88] width 290 height 12
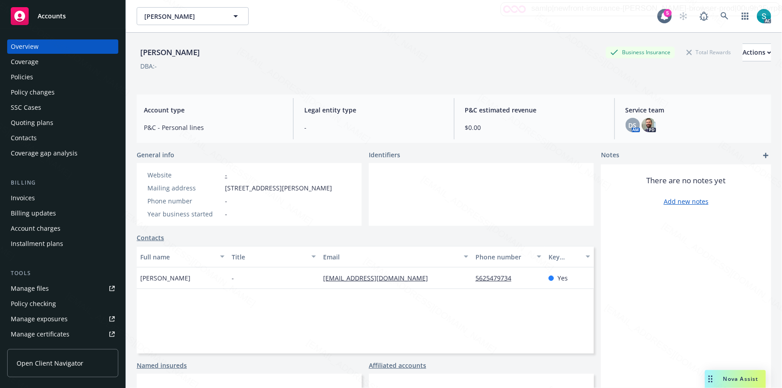
click at [25, 78] on div "Policies" at bounding box center [22, 77] width 22 height 14
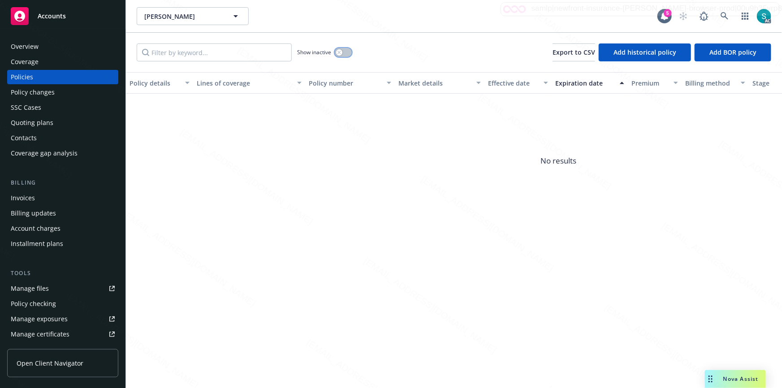
click at [337, 55] on div "button" at bounding box center [339, 52] width 6 height 6
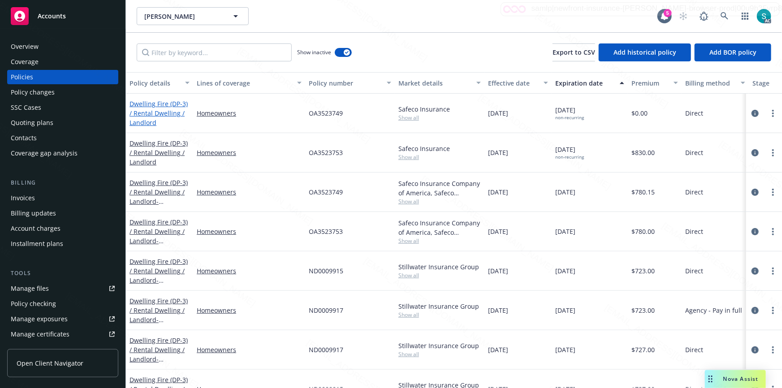
click at [155, 115] on link "Dwelling Fire (DP-3) / Rental Dwelling / Landlord" at bounding box center [159, 112] width 58 height 27
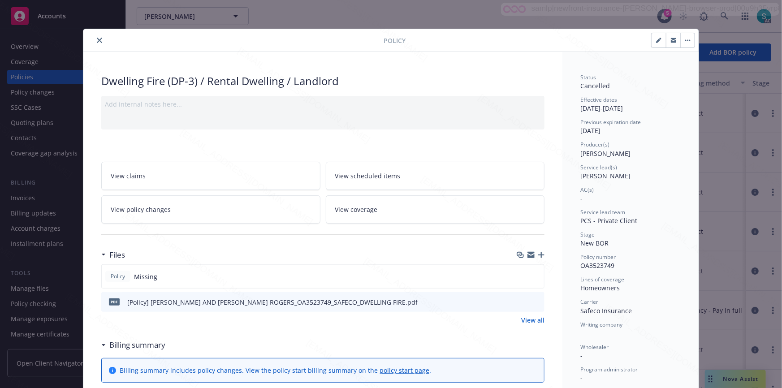
click at [532, 301] on icon "preview file" at bounding box center [536, 301] width 8 height 6
